Goal: Information Seeking & Learning: Learn about a topic

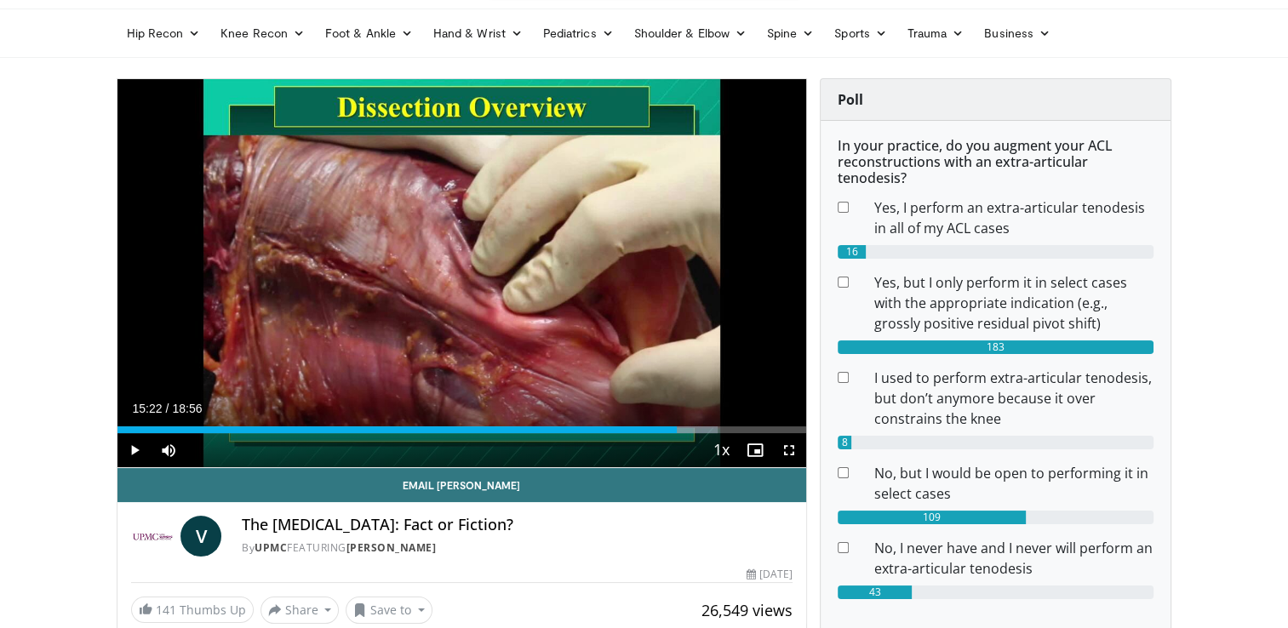
scroll to position [94, 0]
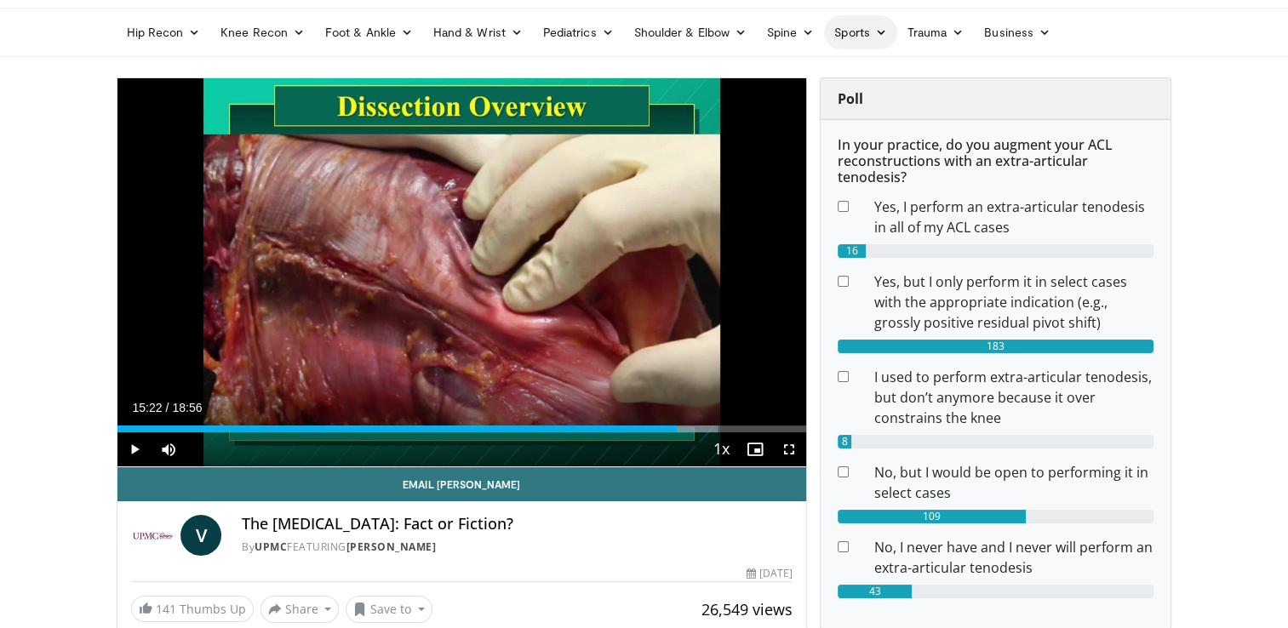
click at [878, 32] on icon at bounding box center [881, 32] width 12 height 12
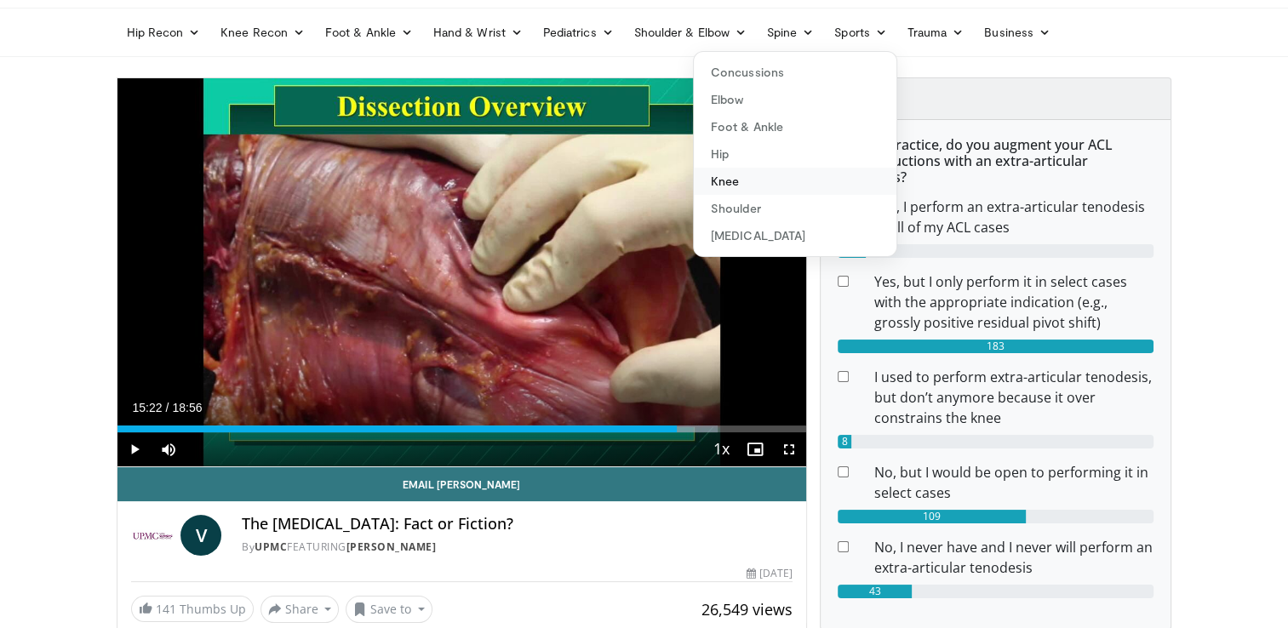
click at [726, 182] on link "Knee" at bounding box center [795, 181] width 203 height 27
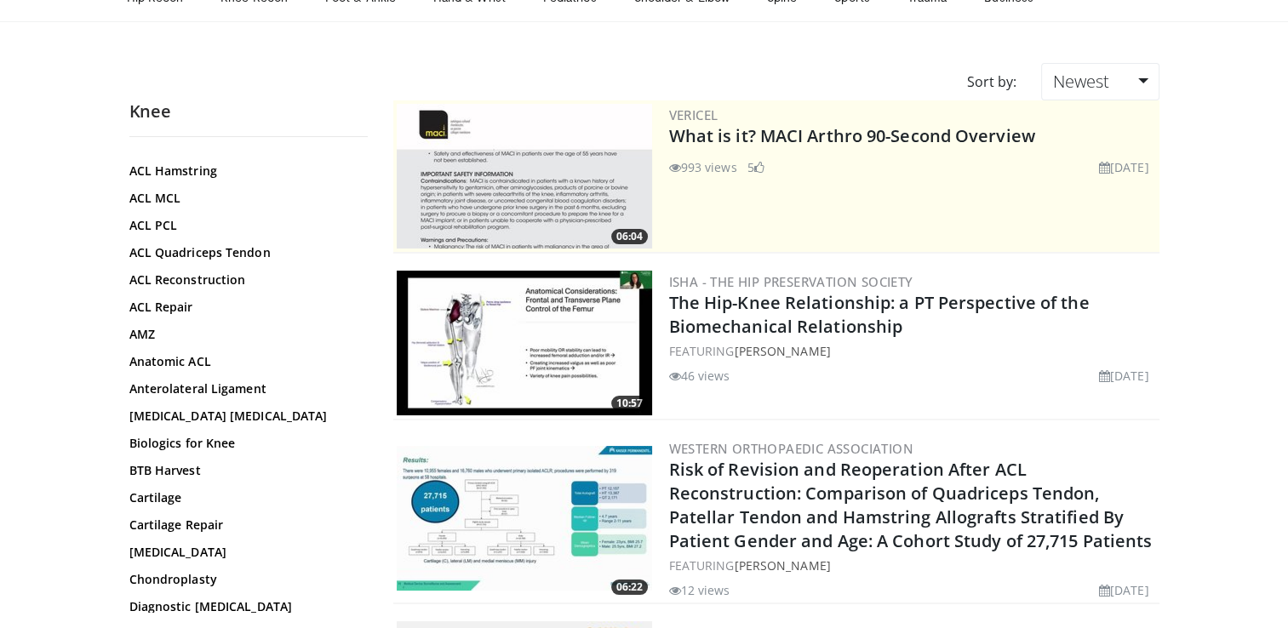
scroll to position [131, 0]
click at [166, 388] on link "Anterolateral Ligament" at bounding box center [244, 389] width 230 height 17
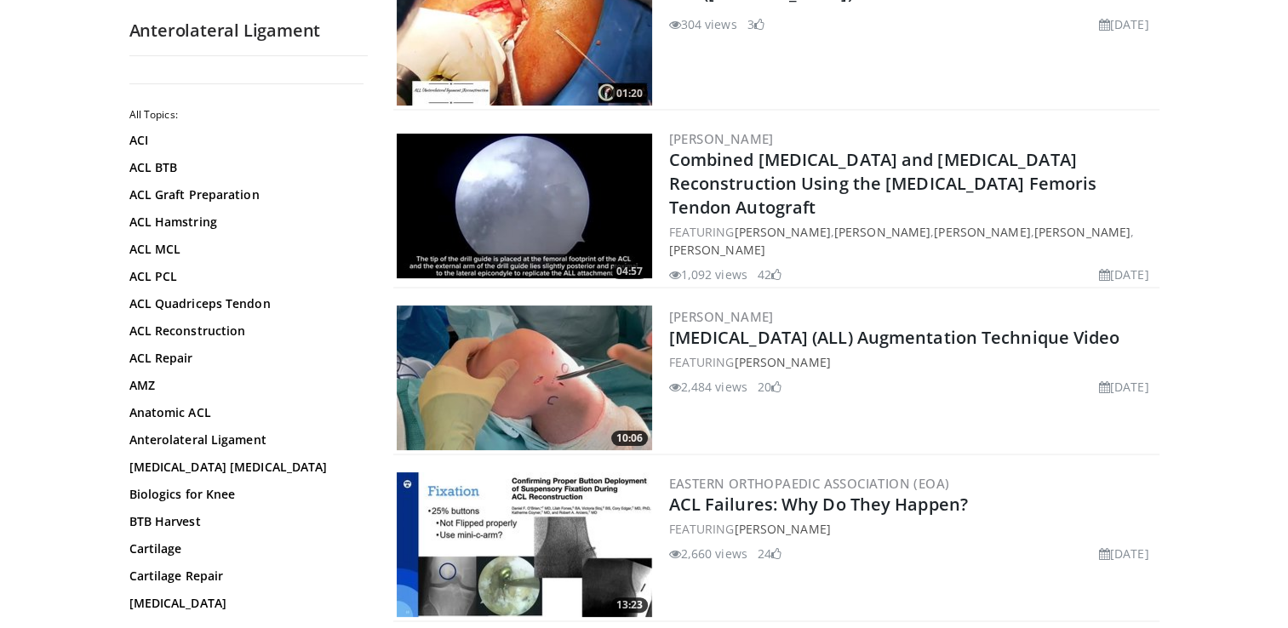
scroll to position [317, 0]
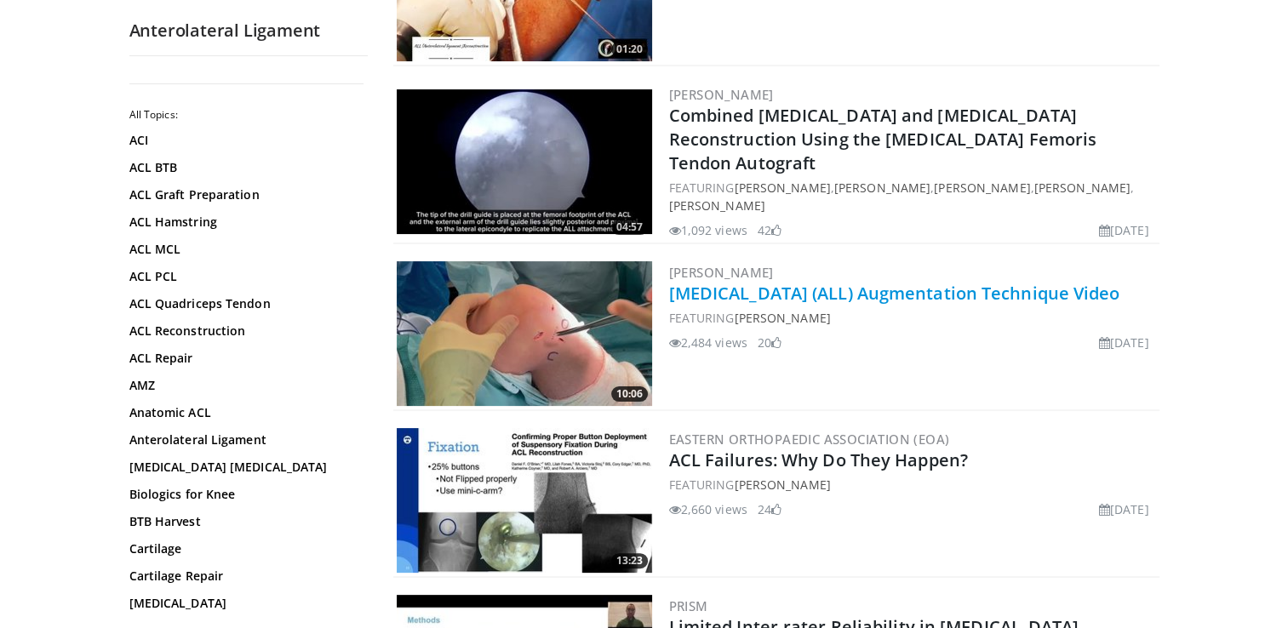
click at [801, 301] on link "Anterolateral Ligament (ALL) Augmentation Technique Video" at bounding box center [894, 293] width 451 height 23
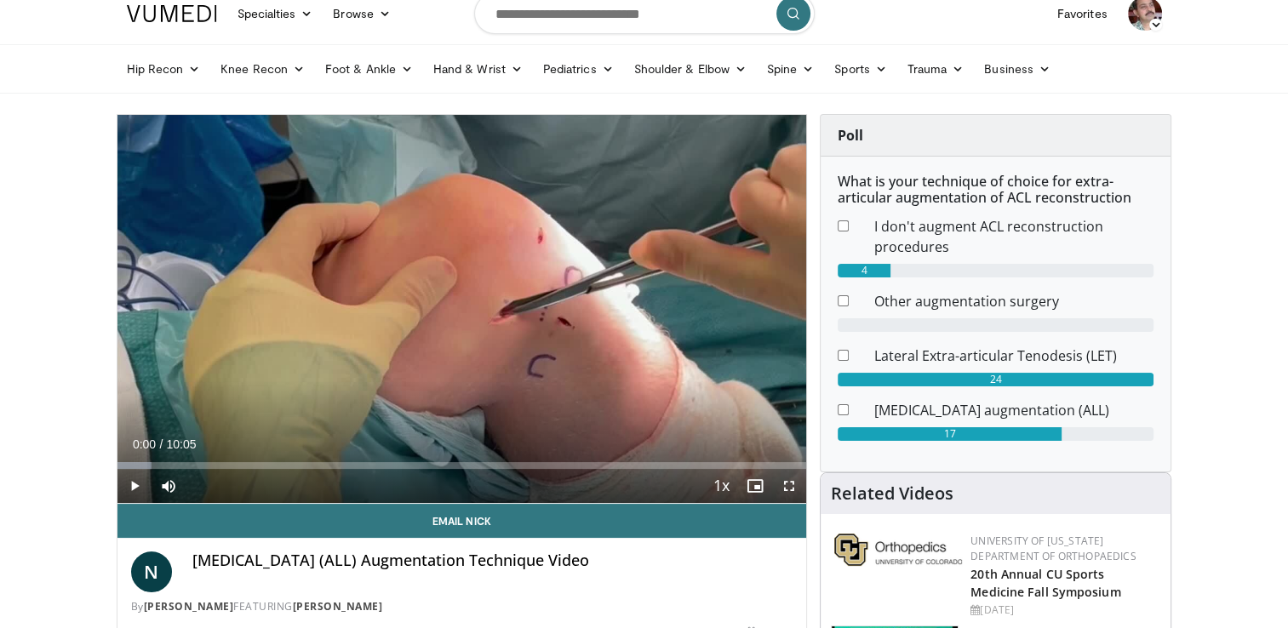
scroll to position [58, 0]
click at [130, 483] on span "Video Player" at bounding box center [134, 486] width 34 height 34
click at [237, 486] on div "98%" at bounding box center [214, 486] width 49 height 6
click at [787, 482] on span "Video Player" at bounding box center [789, 486] width 34 height 34
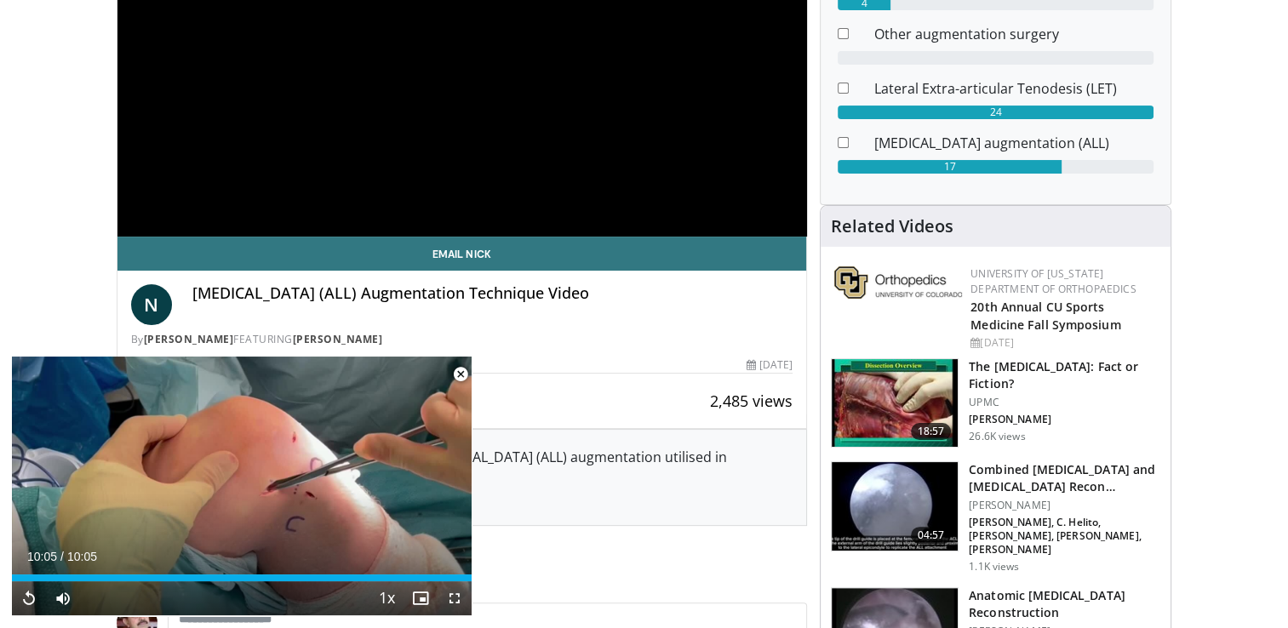
scroll to position [321, 0]
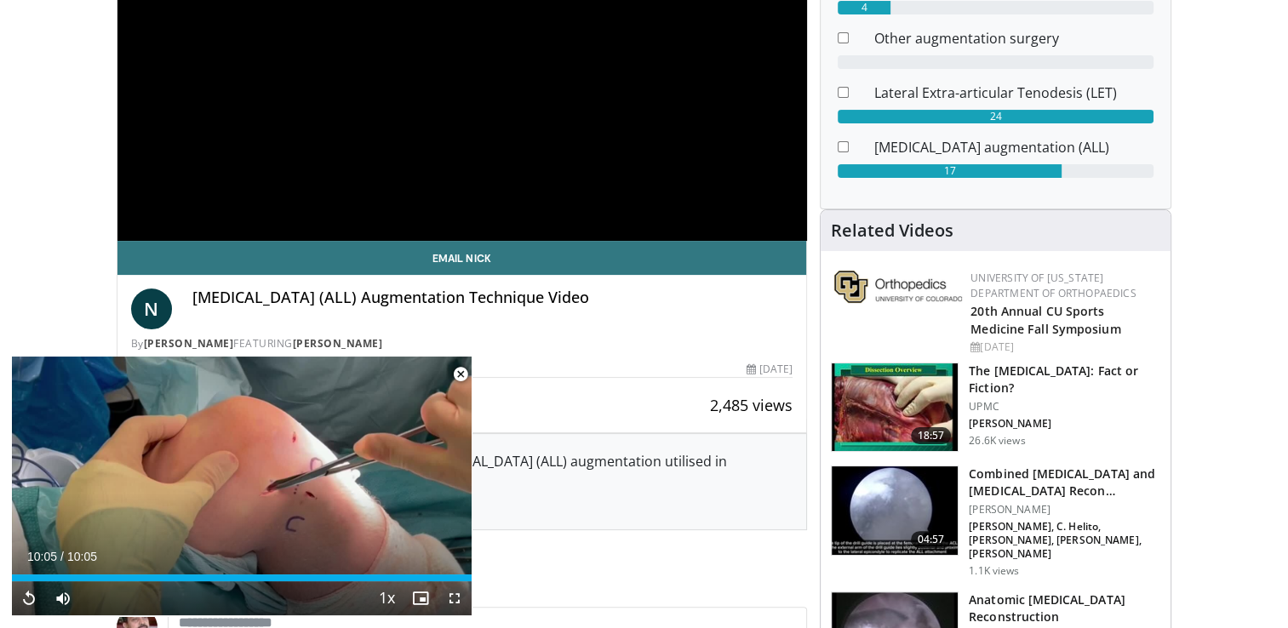
click at [457, 372] on span "Video Player" at bounding box center [460, 374] width 34 height 34
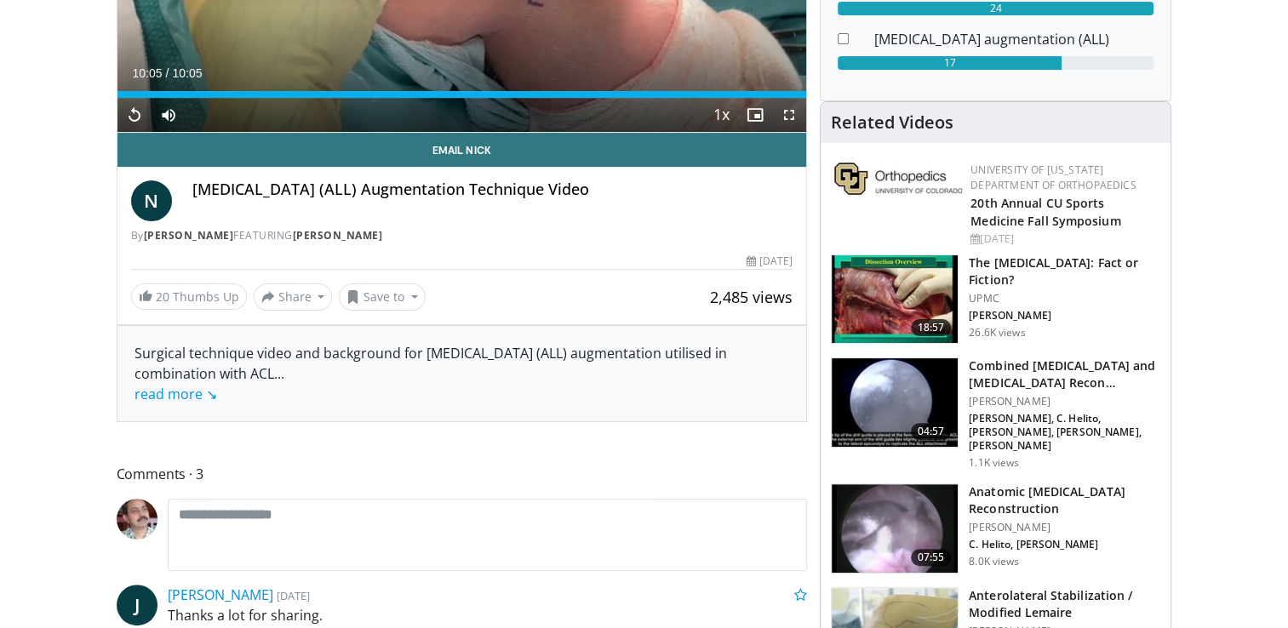
scroll to position [443, 0]
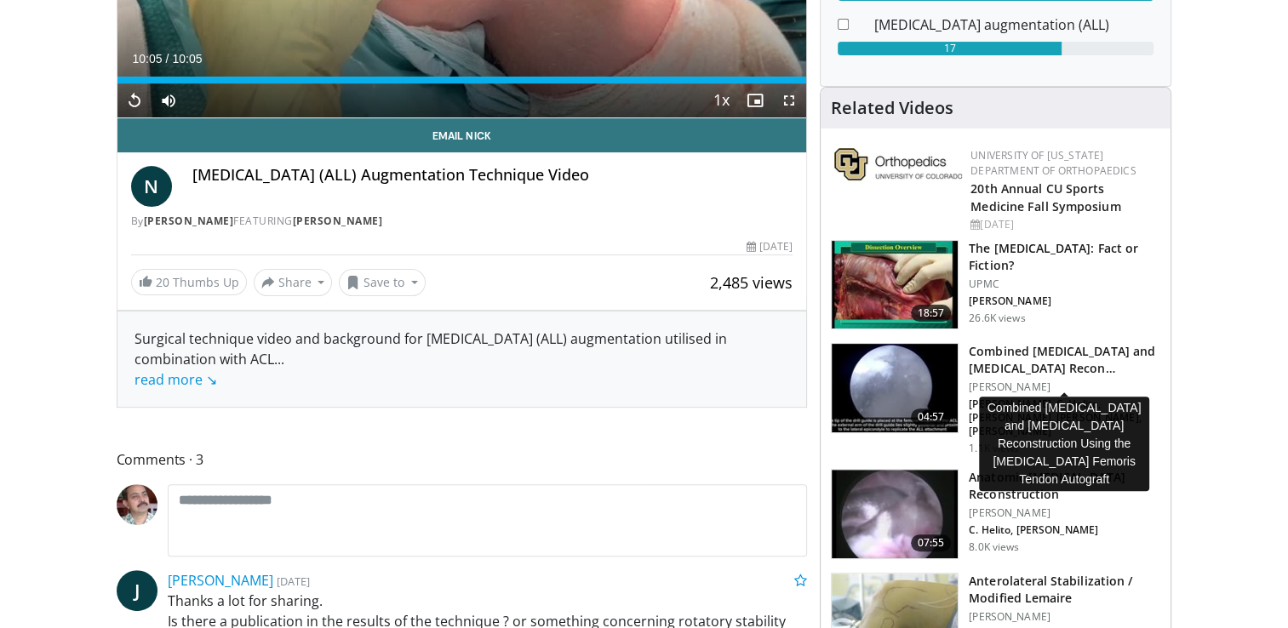
click at [997, 354] on h3 "Combined Anterior Cruciate Ligament and Anterolateral Ligament Recon…" at bounding box center [1063, 360] width 191 height 34
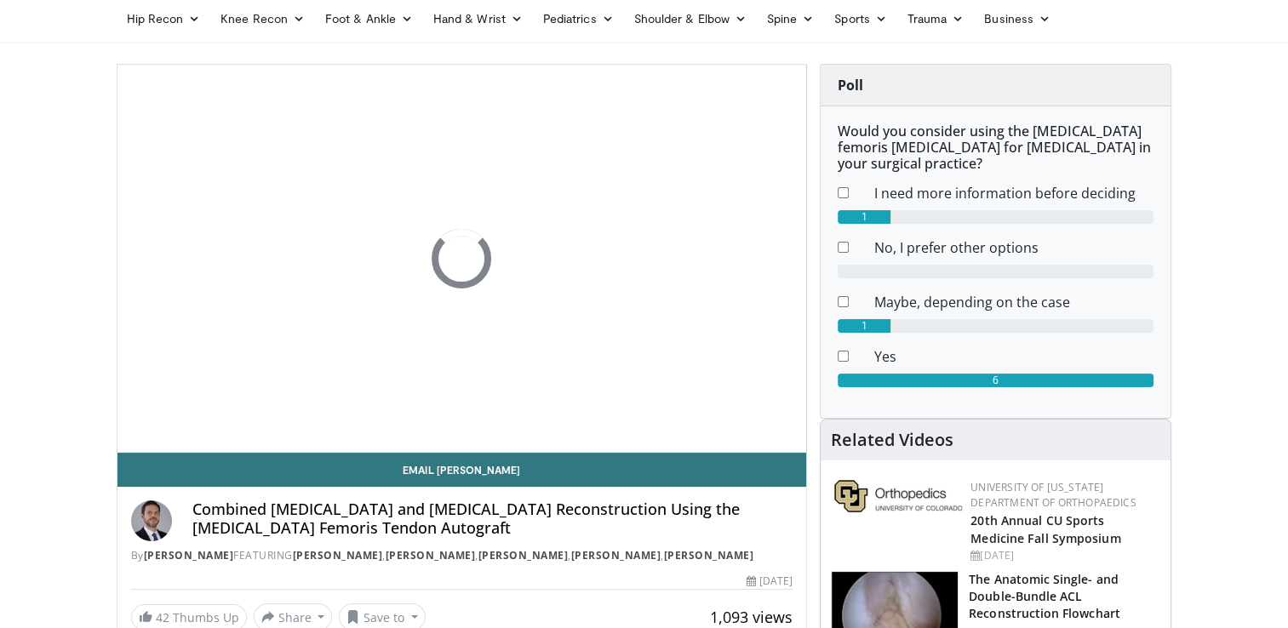
scroll to position [109, 0]
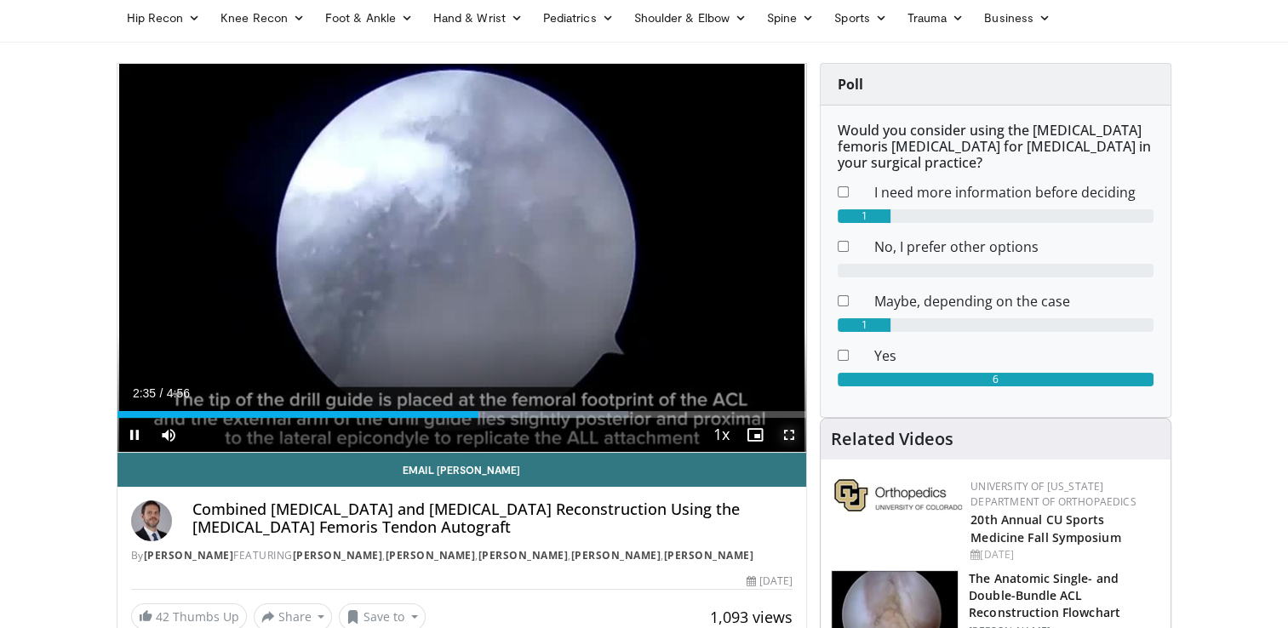
click at [790, 431] on span "Video Player" at bounding box center [789, 435] width 34 height 34
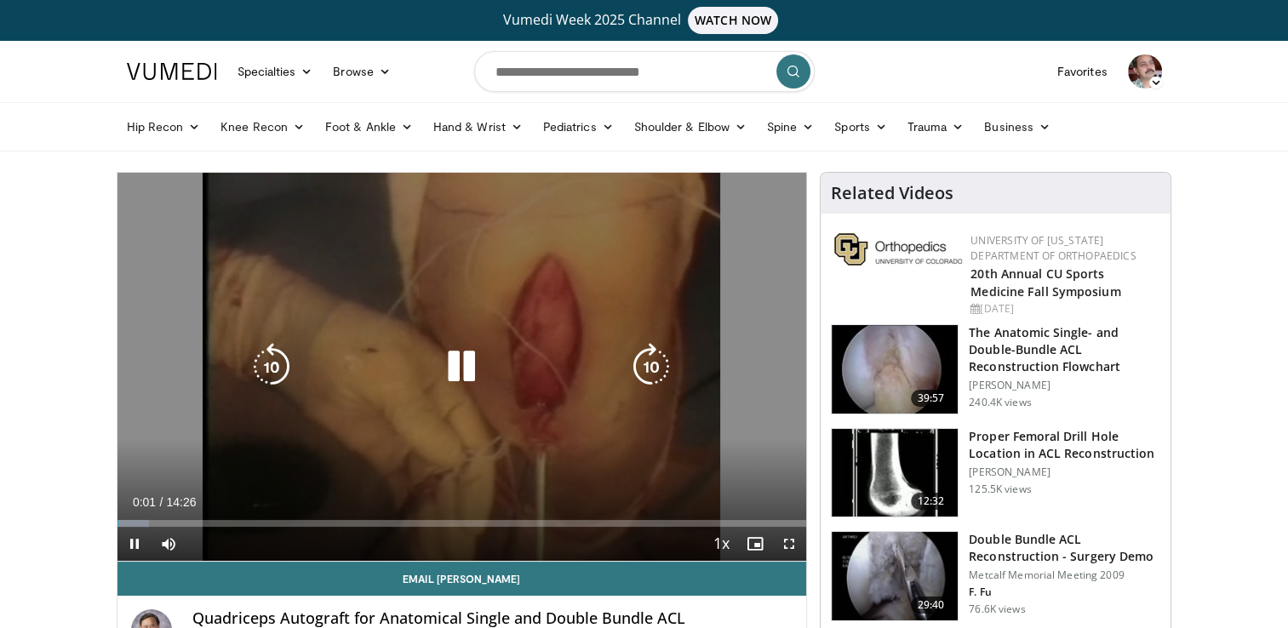
click at [176, 220] on div "10 seconds Tap to unmute" at bounding box center [461, 367] width 689 height 388
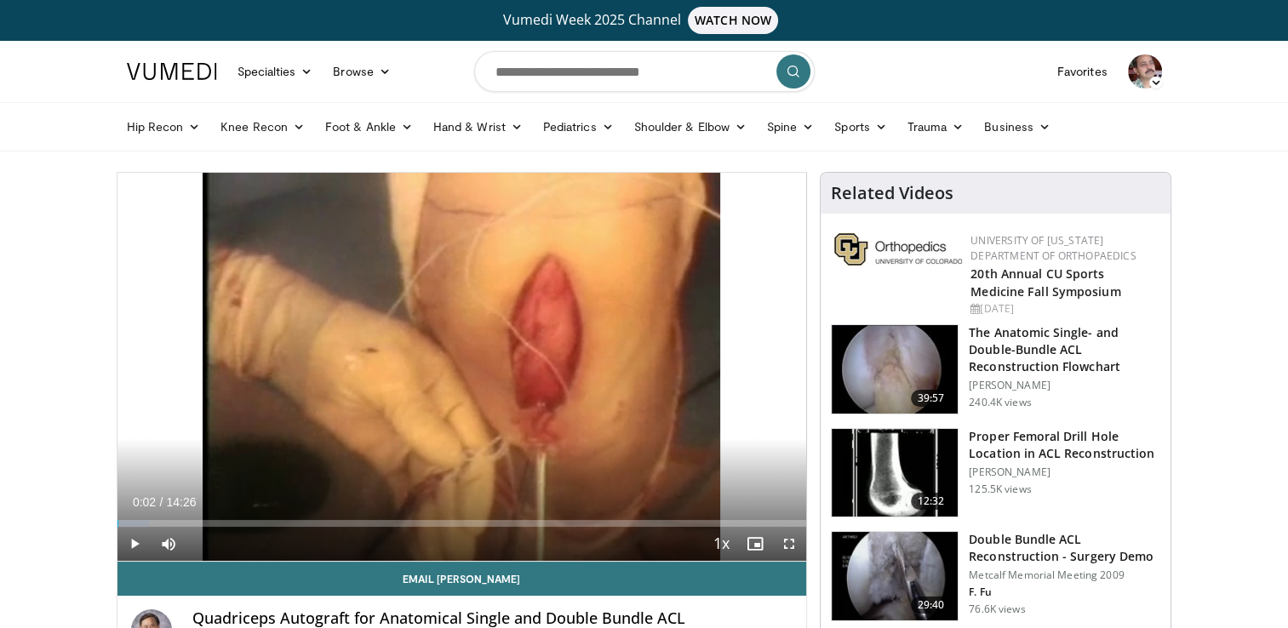
click at [446, 366] on div "10 seconds Tap to unmute" at bounding box center [461, 367] width 689 height 388
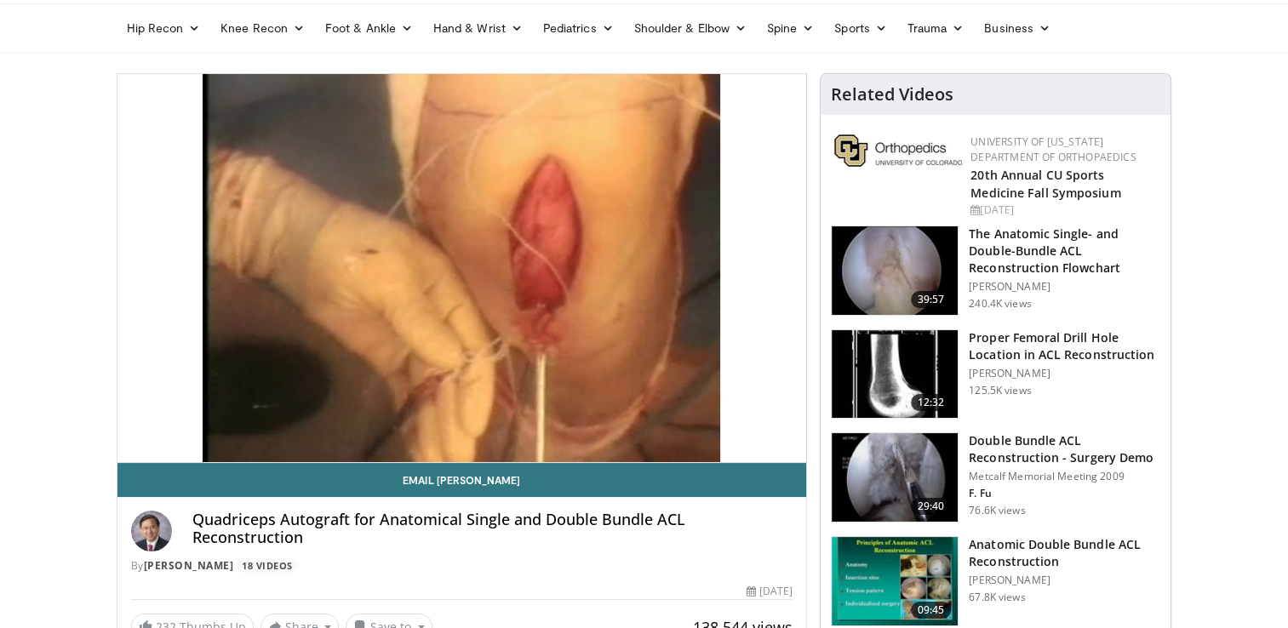
scroll to position [102, 0]
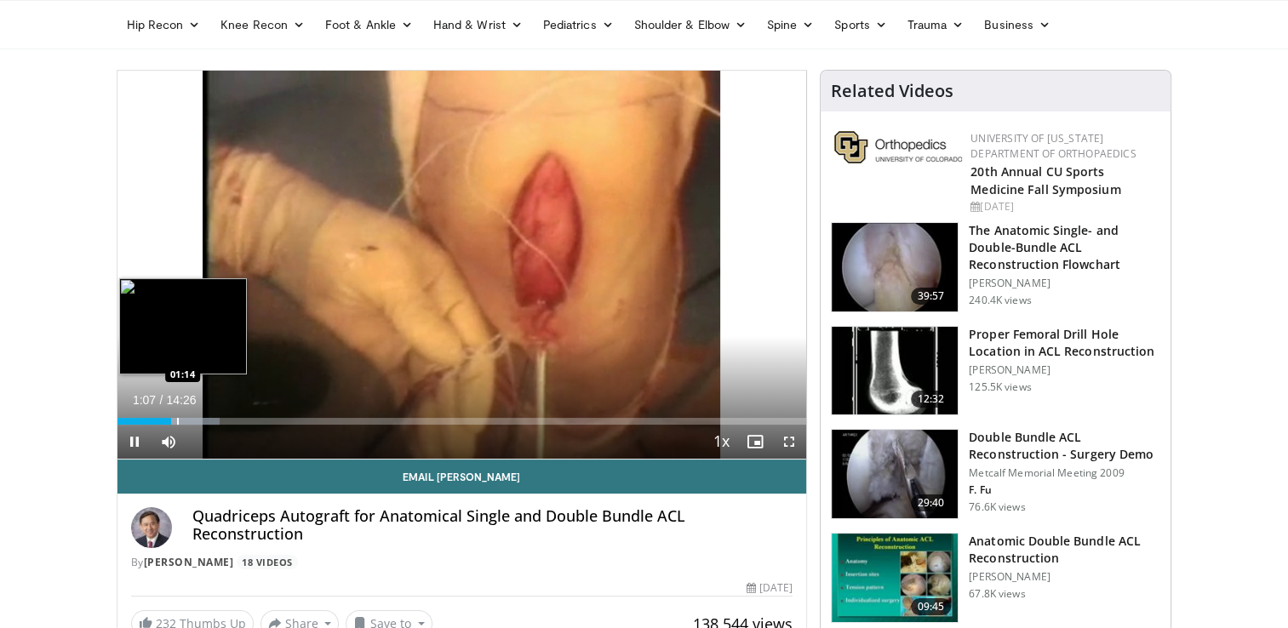
click at [176, 420] on video-js "**********" at bounding box center [461, 265] width 689 height 389
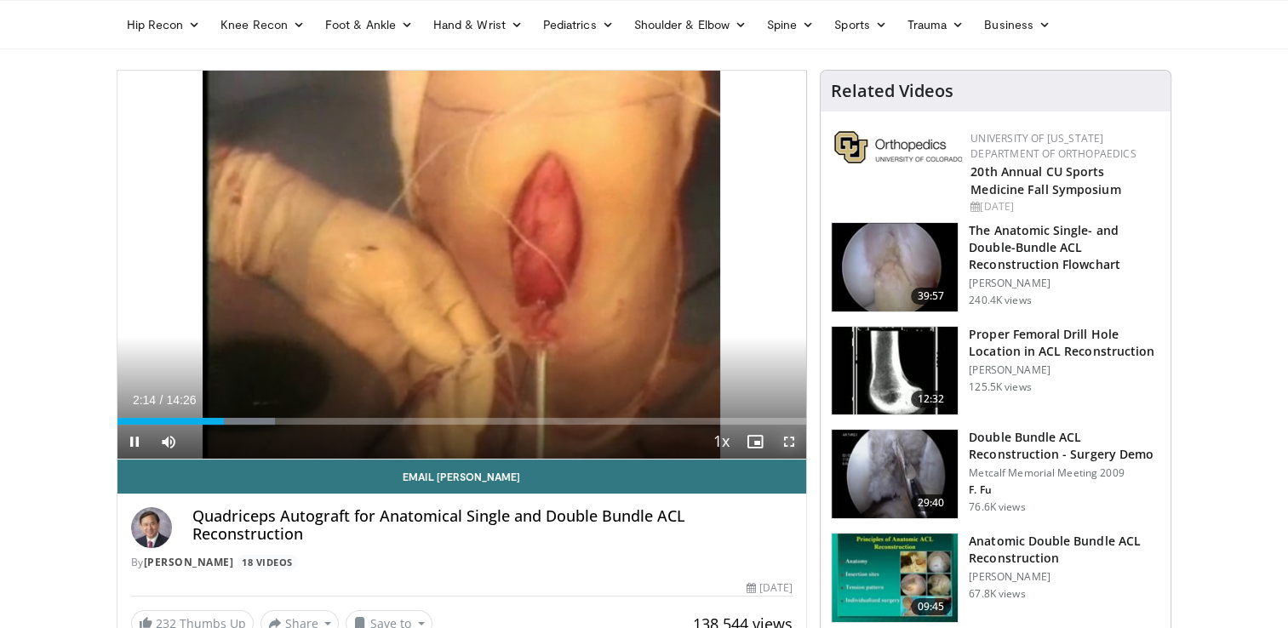
click at [783, 440] on span "Video Player" at bounding box center [789, 442] width 34 height 34
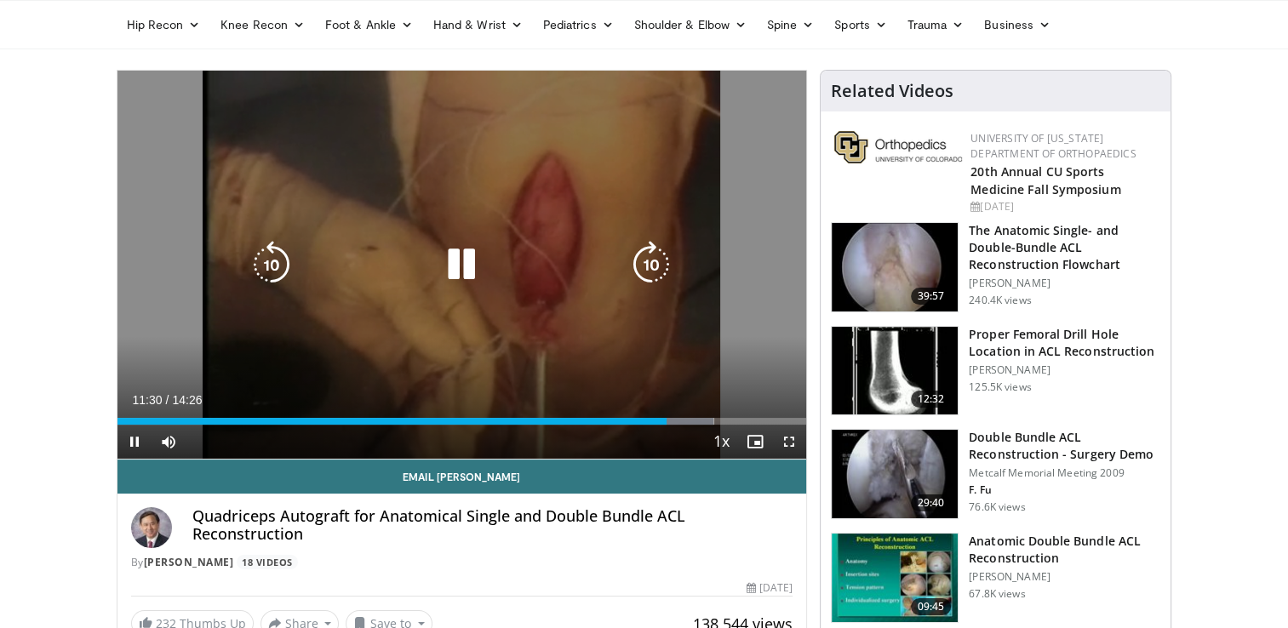
click at [347, 312] on div "10 seconds Tap to unmute" at bounding box center [461, 265] width 689 height 388
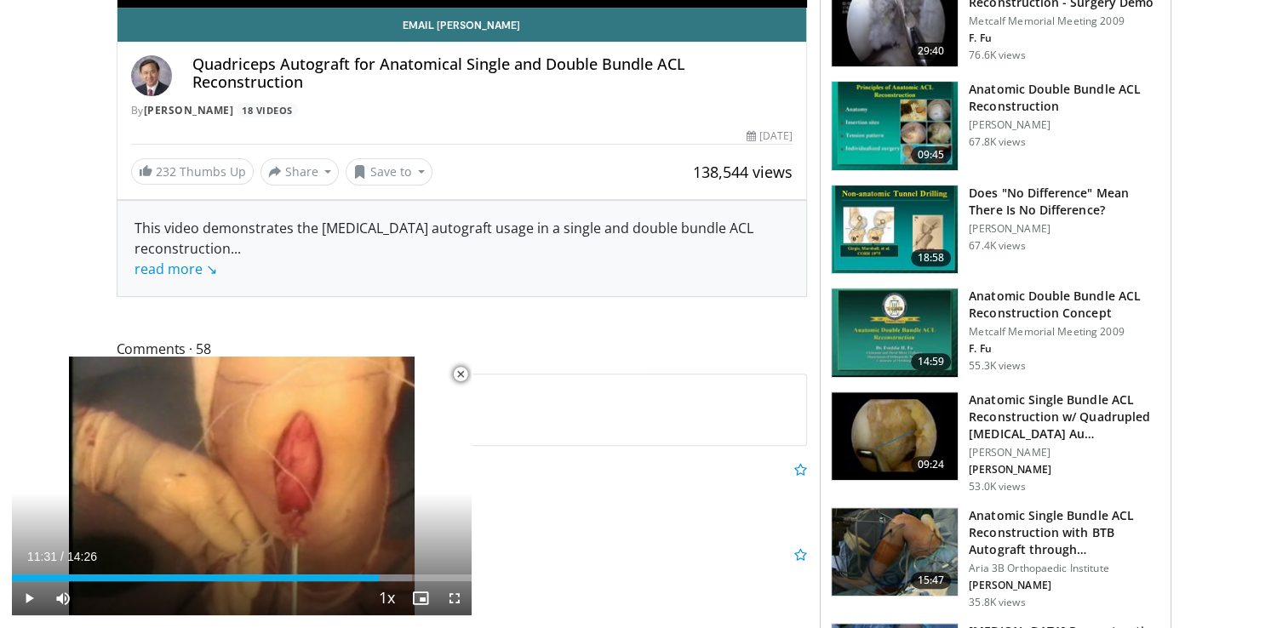
scroll to position [568, 0]
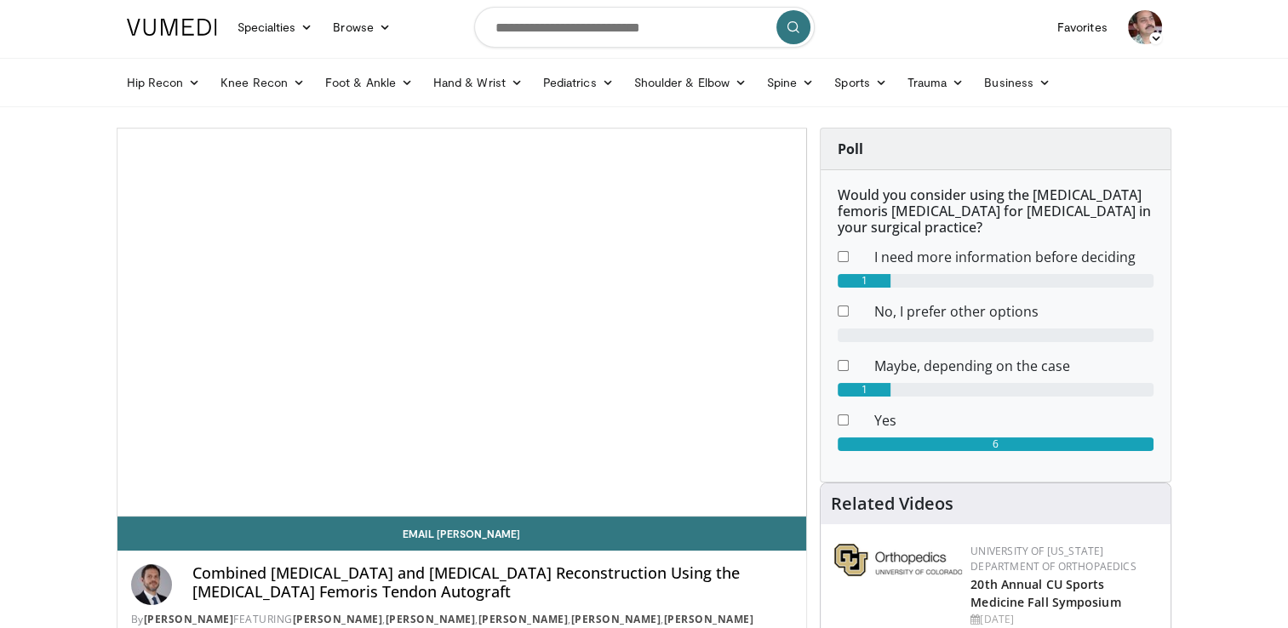
scroll to position [44, 0]
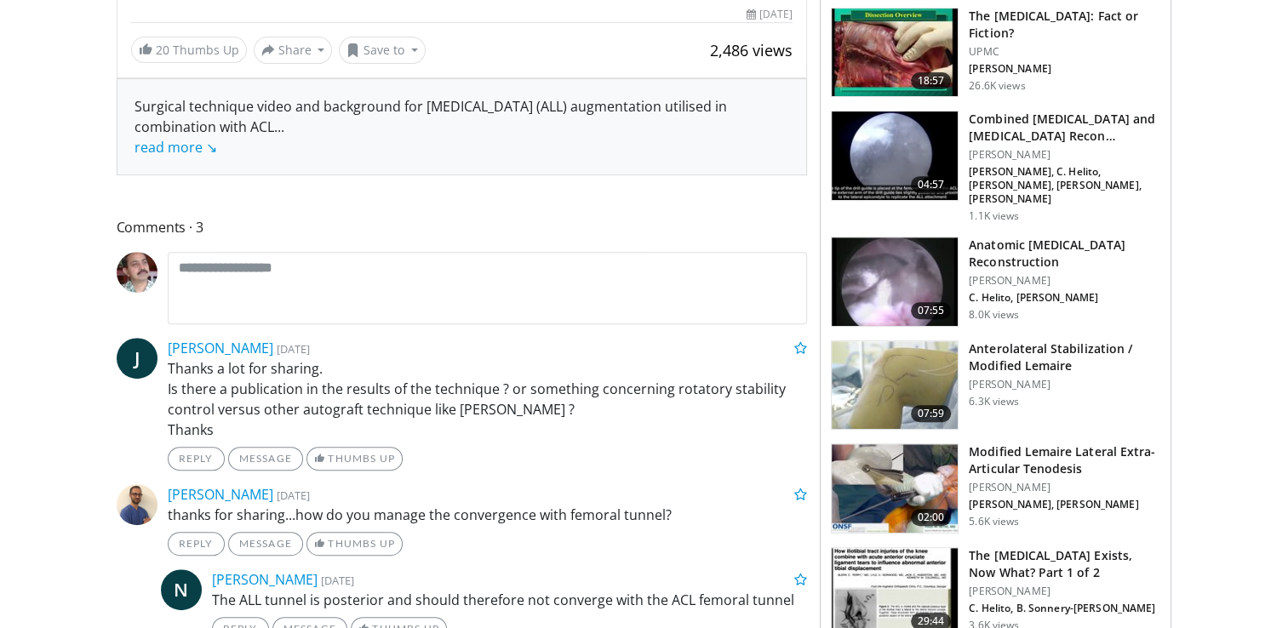
scroll to position [683, 0]
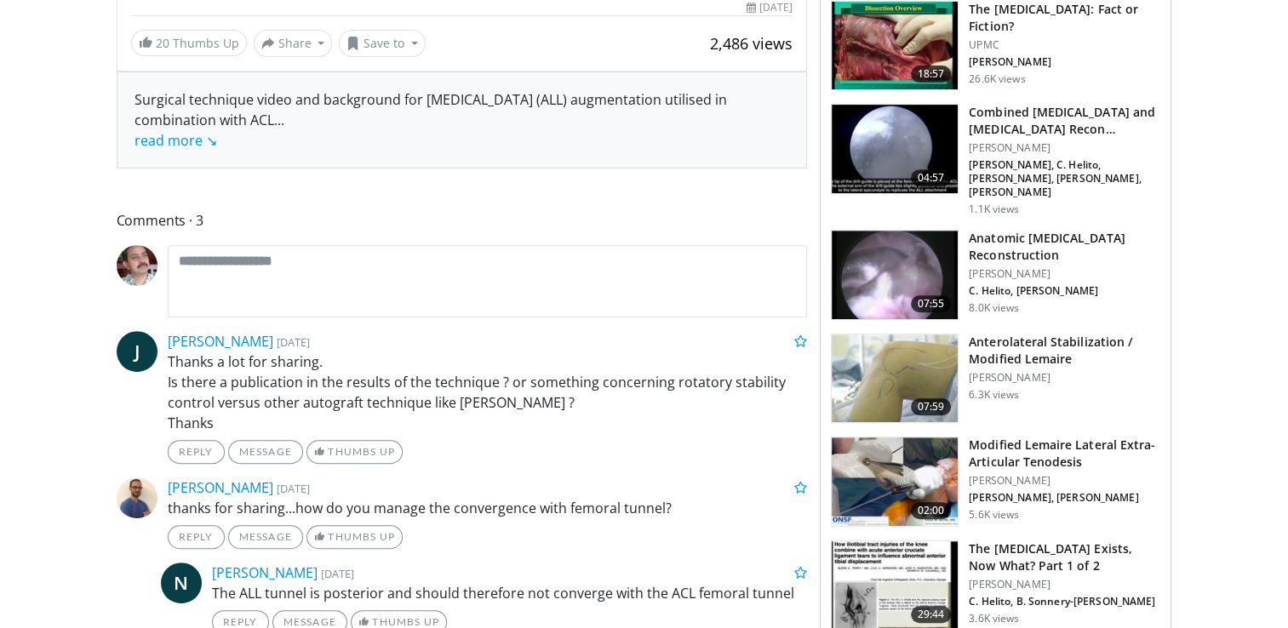
click at [1014, 346] on h3 "Anterolateral Stabilization / Modified Lemaire" at bounding box center [1063, 351] width 191 height 34
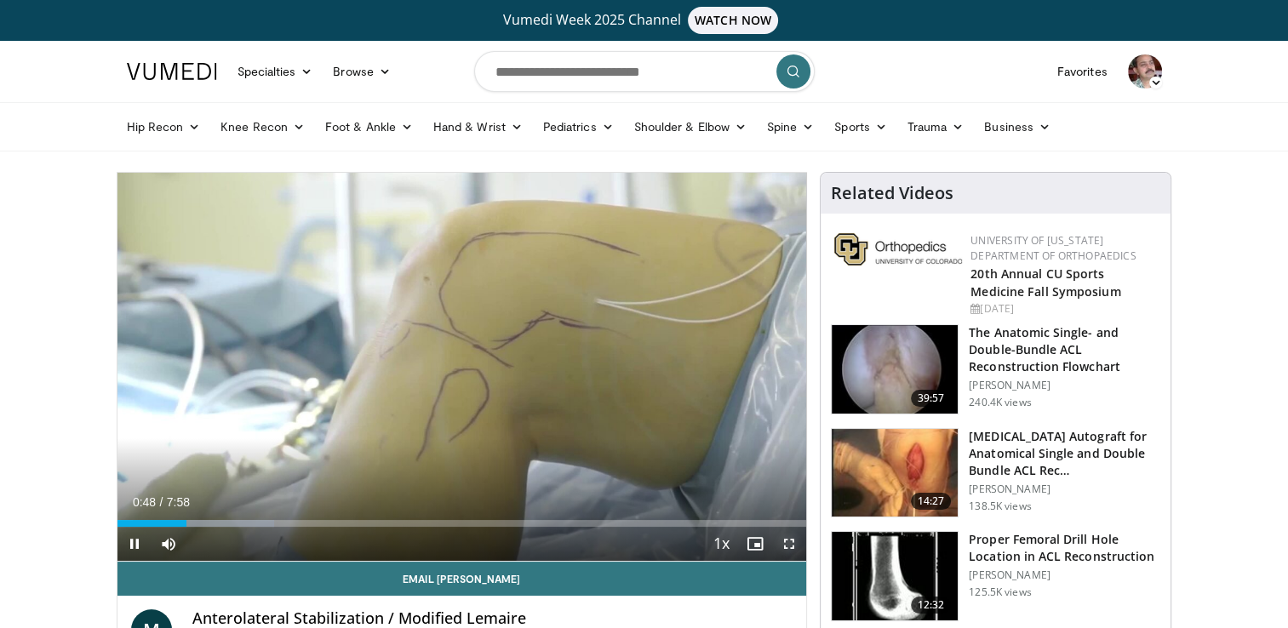
click at [783, 543] on span "Video Player" at bounding box center [789, 544] width 34 height 34
